Goal: Task Accomplishment & Management: Use online tool/utility

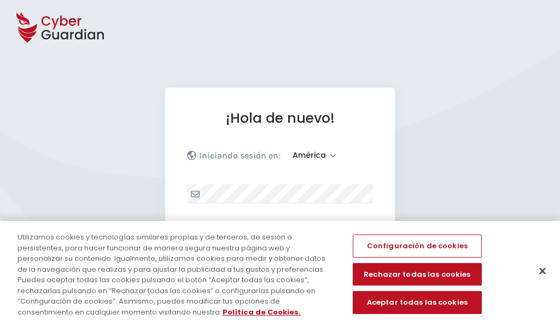
select select "América"
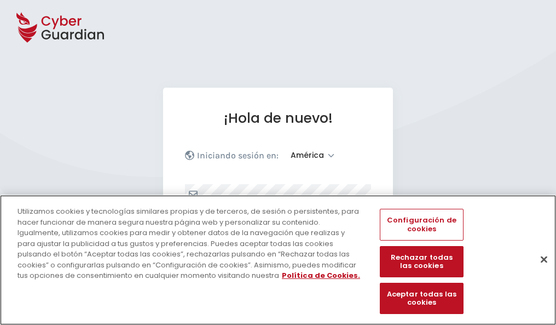
scroll to position [143, 0]
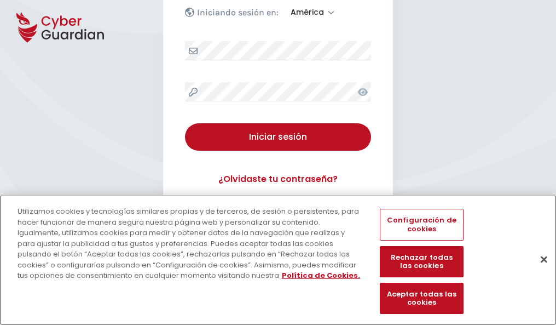
click at [539, 270] on button "Cerrar" at bounding box center [544, 259] width 24 height 24
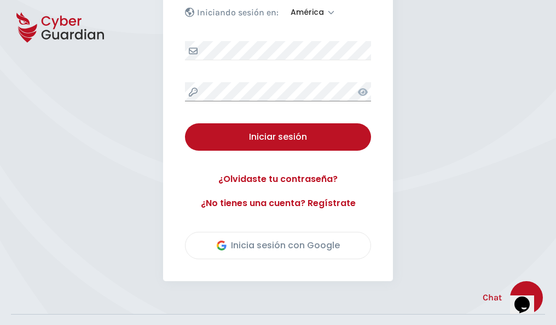
scroll to position [248, 0]
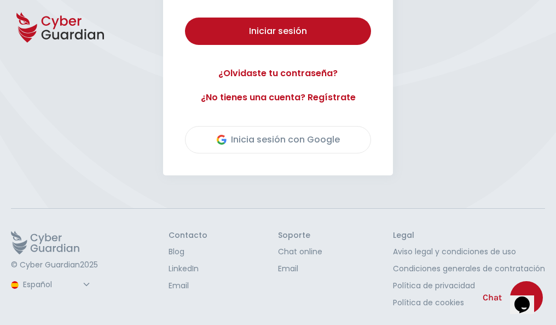
click at [185, 18] on button "Iniciar sesión" at bounding box center [278, 31] width 186 height 27
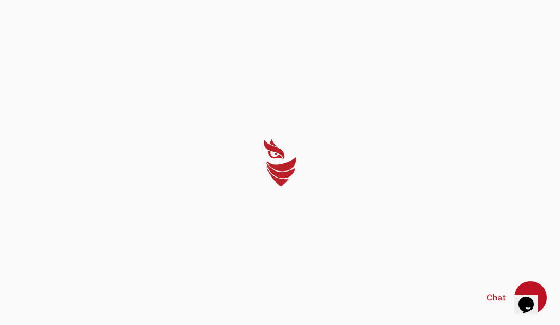
select select "English"
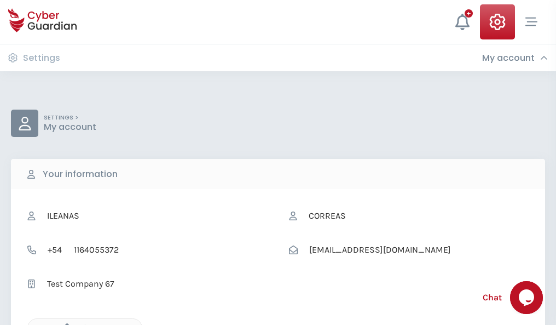
click at [64, 323] on icon "button" at bounding box center [64, 327] width 9 height 9
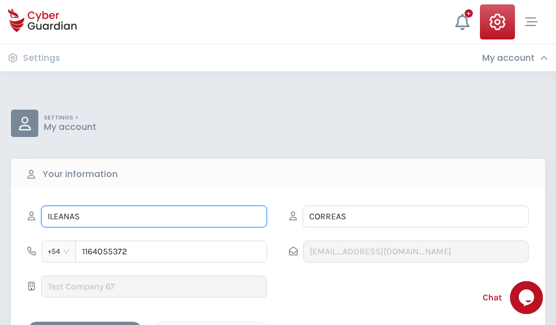
click at [154, 216] on input "ILEANAS" at bounding box center [154, 216] width 226 height 22
type input "I"
type input "Vinicio"
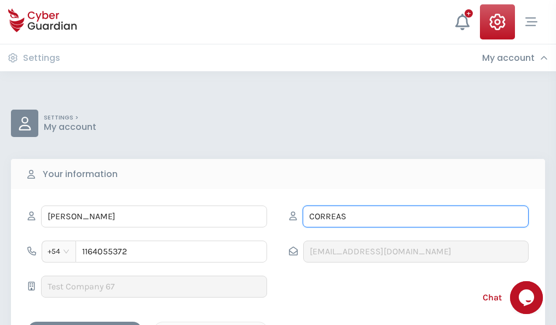
click at [415, 216] on input "CORREAS" at bounding box center [416, 216] width 226 height 22
type input "C"
type input "Abellán"
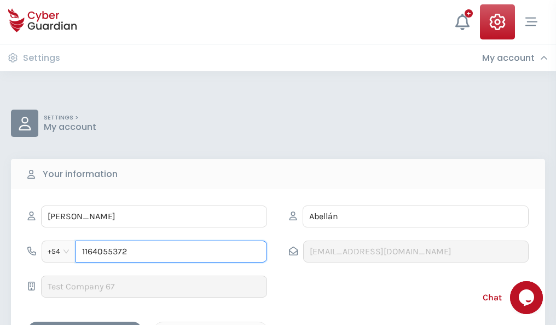
click at [171, 251] on input "1164055372" at bounding box center [172, 251] width 192 height 22
type input "1"
type input "4879866801"
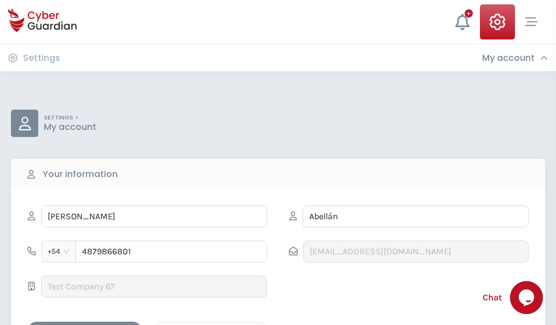
click at [211, 324] on div "Cancel" at bounding box center [210, 331] width 97 height 14
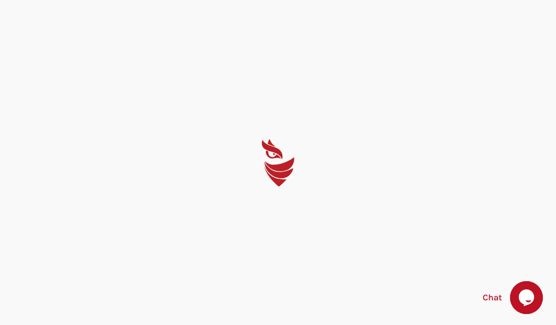
select select "English"
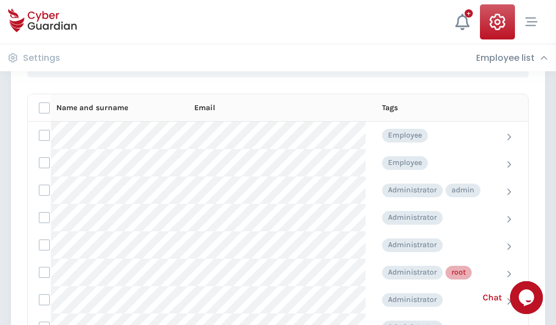
scroll to position [551, 0]
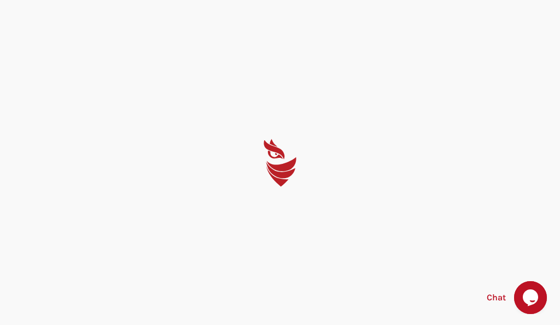
select select "English"
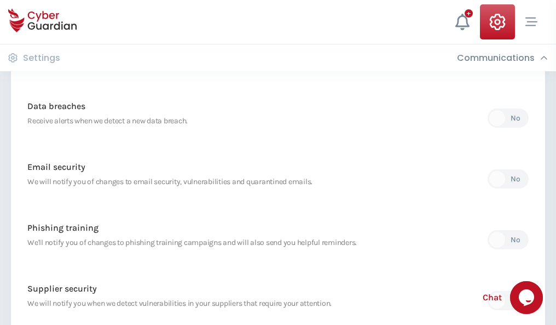
scroll to position [576, 0]
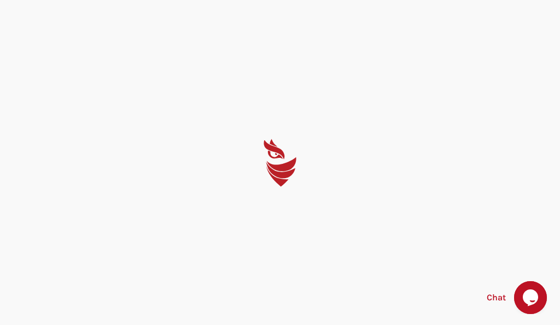
select select "English"
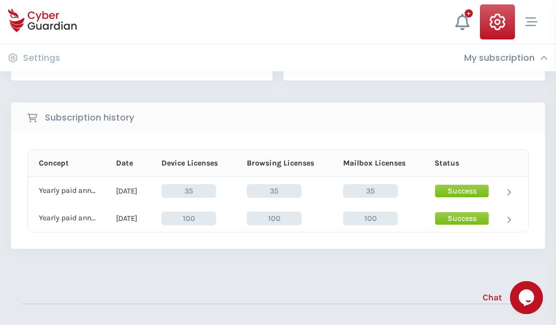
scroll to position [305, 0]
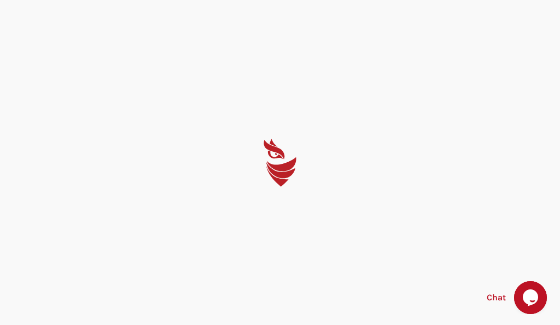
select select "English"
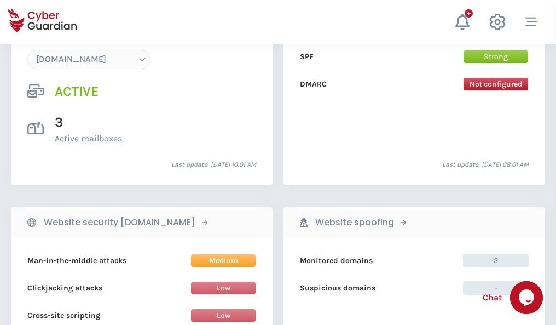
scroll to position [1166, 0]
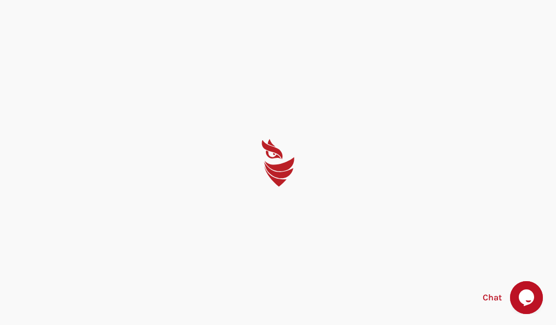
select select "English"
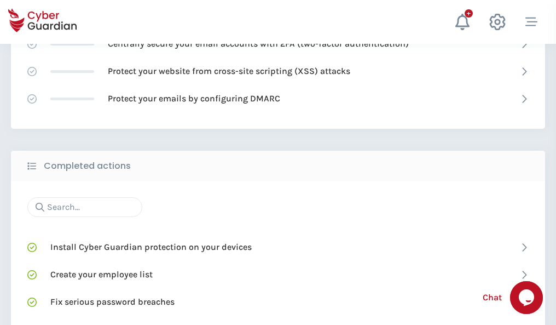
scroll to position [729, 0]
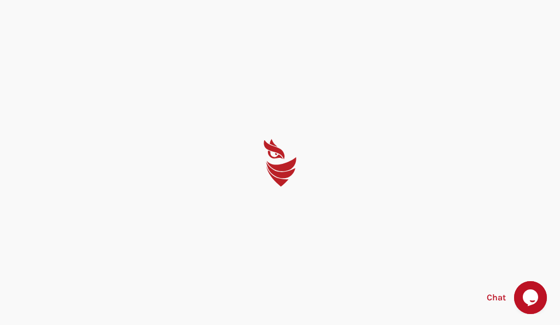
select select "English"
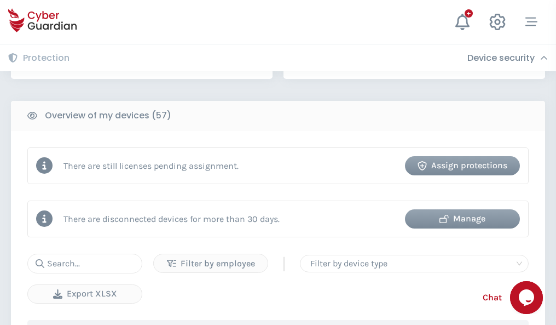
scroll to position [1061, 0]
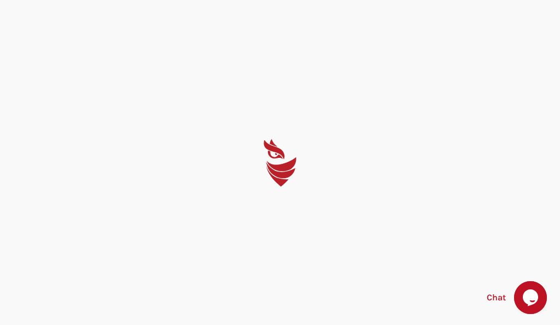
select select "English"
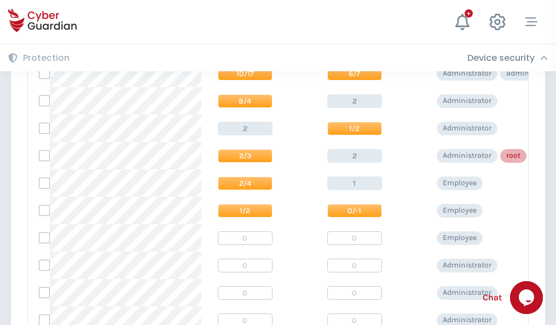
scroll to position [552, 0]
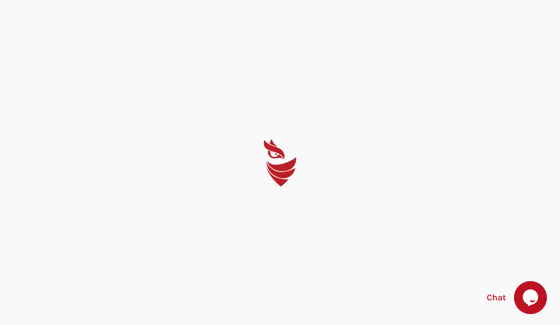
select select "English"
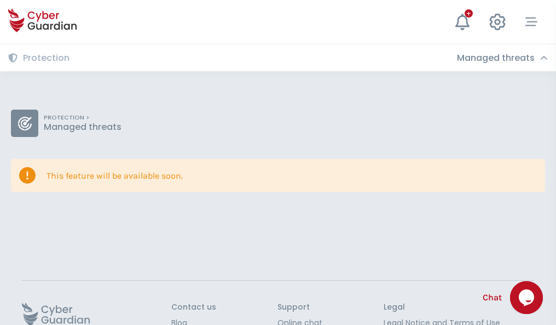
scroll to position [71, 0]
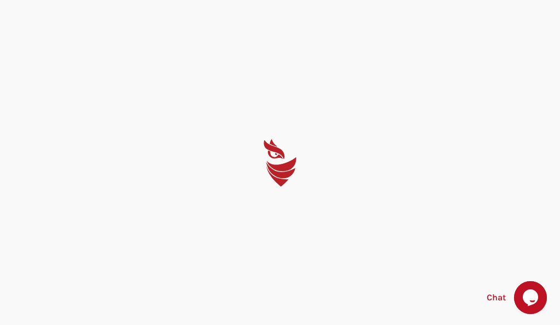
select select "English"
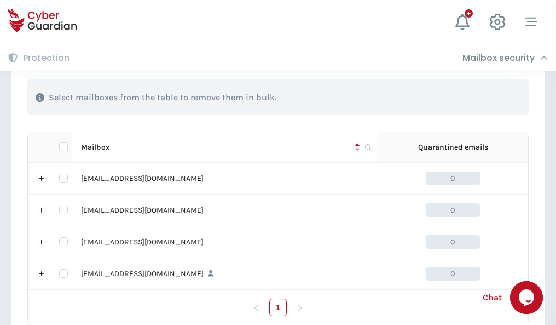
scroll to position [539, 0]
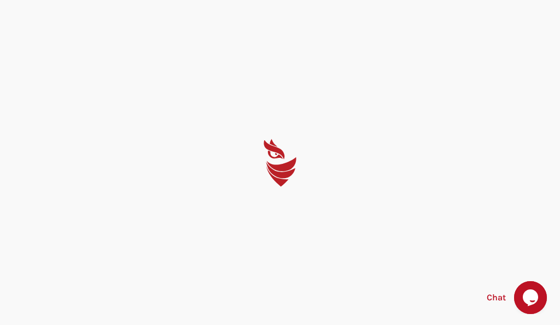
select select "English"
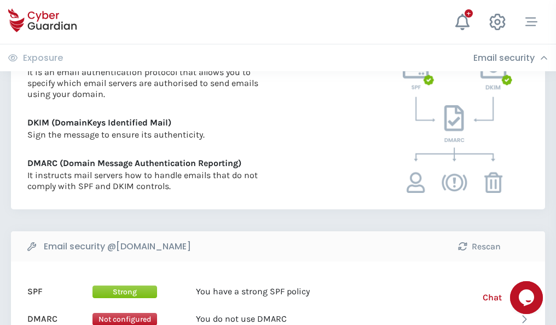
scroll to position [591, 0]
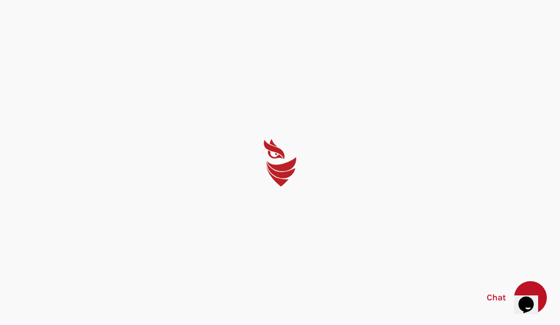
select select "English"
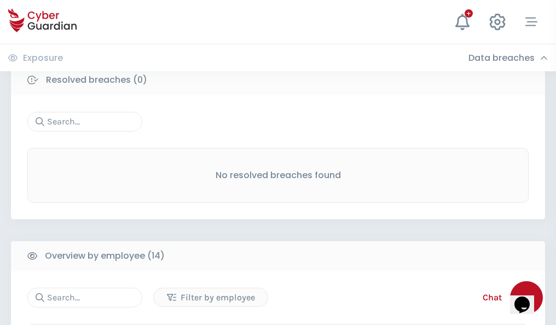
scroll to position [989, 0]
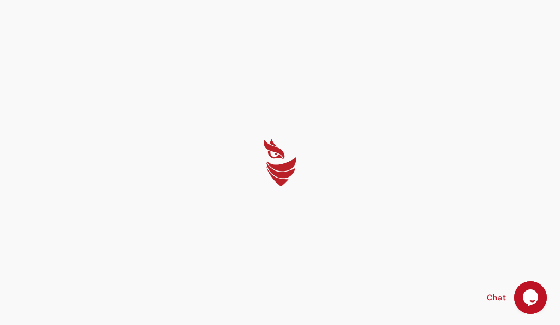
select select "English"
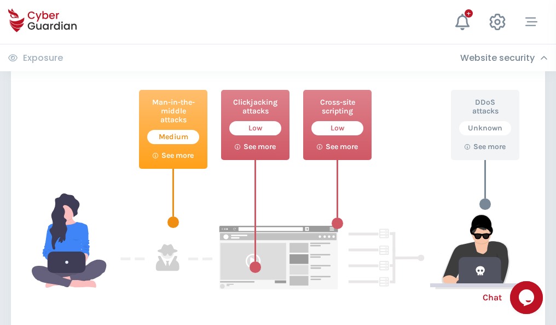
scroll to position [596, 0]
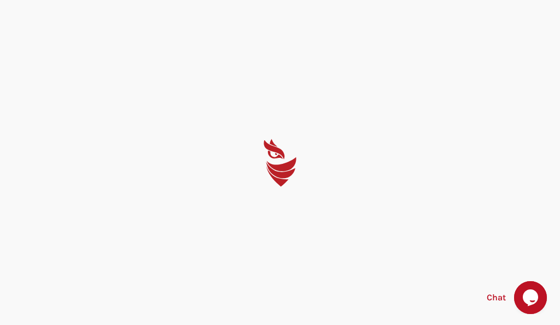
select select "English"
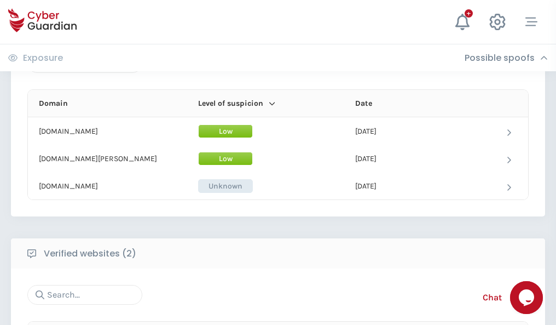
scroll to position [657, 0]
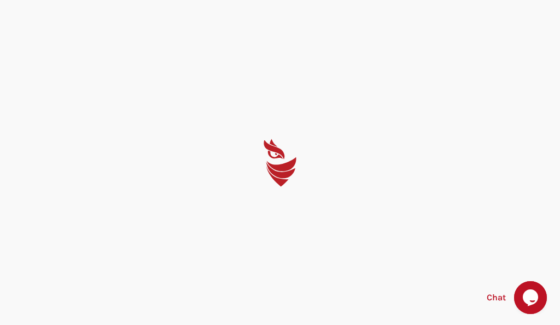
select select "English"
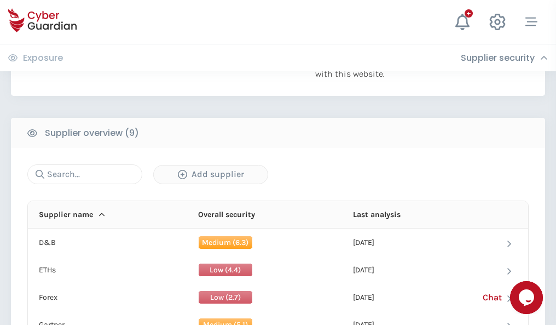
scroll to position [764, 0]
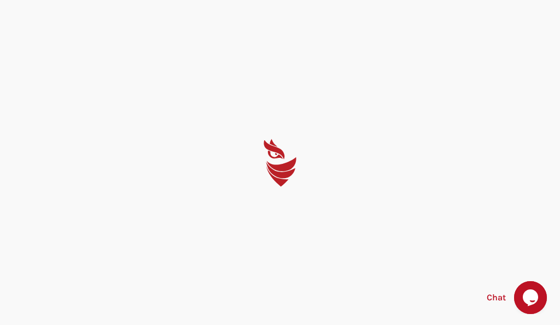
select select "English"
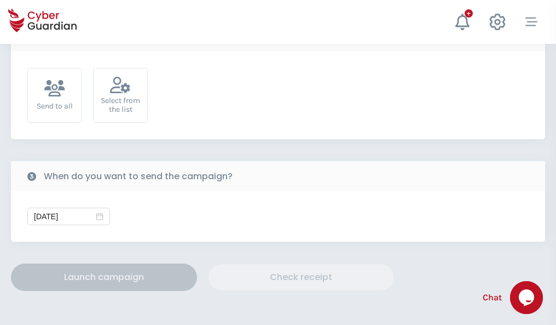
scroll to position [401, 0]
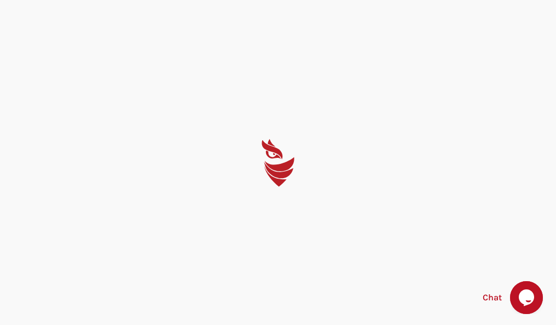
select select "English"
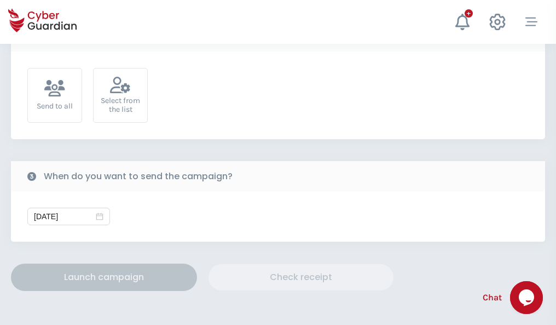
scroll to position [401, 0]
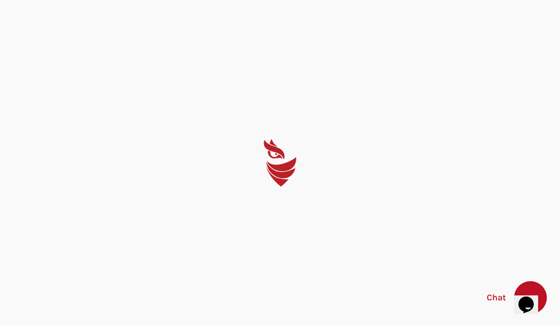
select select "English"
